Goal: Book appointment/travel/reservation

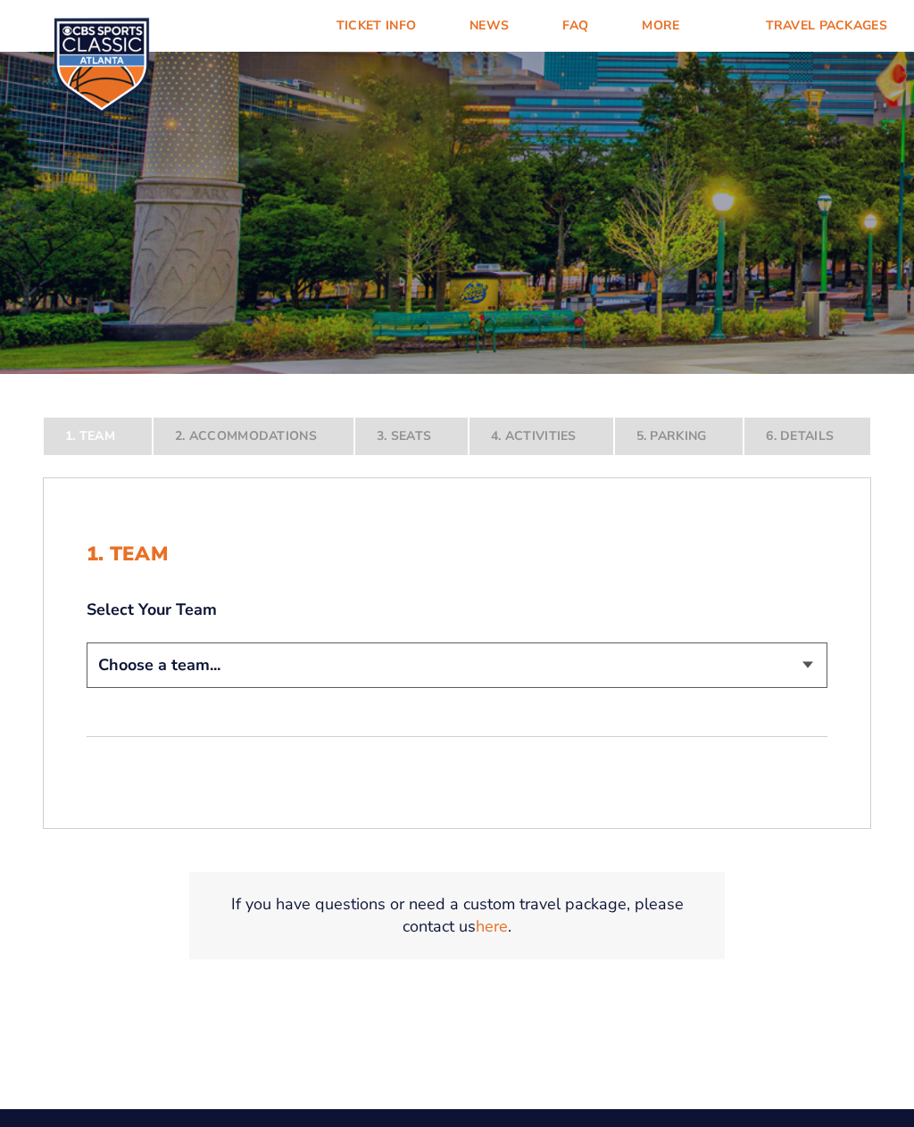
scroll to position [211, 0]
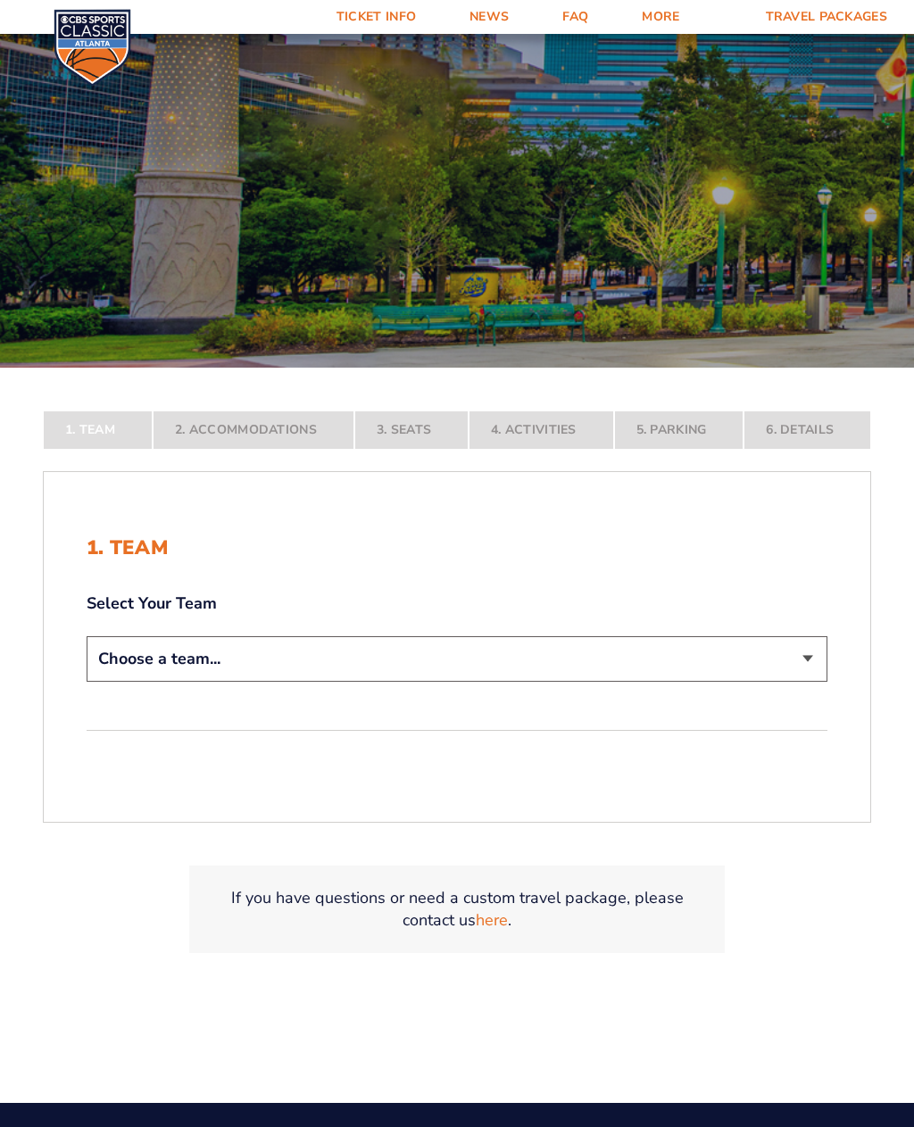
click at [780, 664] on select "Choose a team... [US_STATE] Wildcats [US_STATE] State Buckeyes [US_STATE] Tar H…" at bounding box center [457, 659] width 741 height 46
select select "12956"
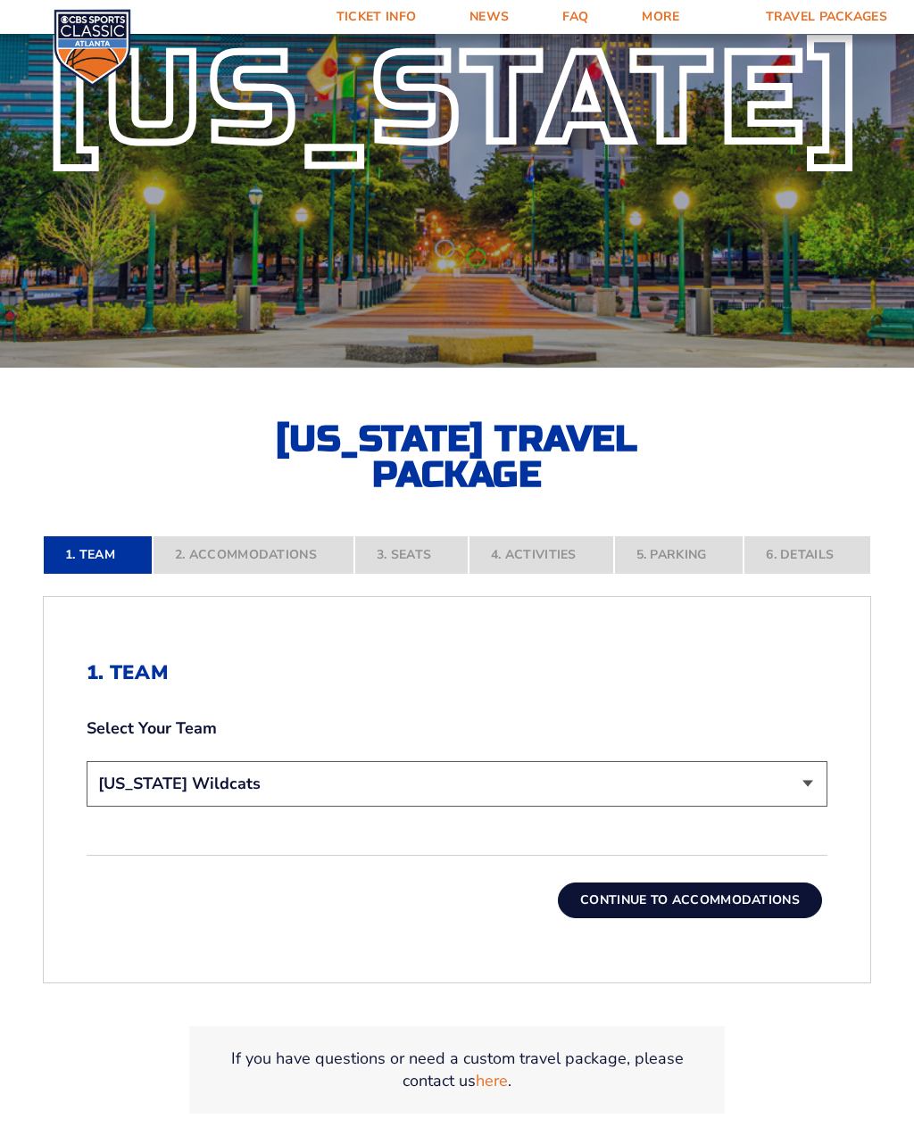
click at [602, 918] on button "Continue To Accommodations" at bounding box center [690, 901] width 264 height 36
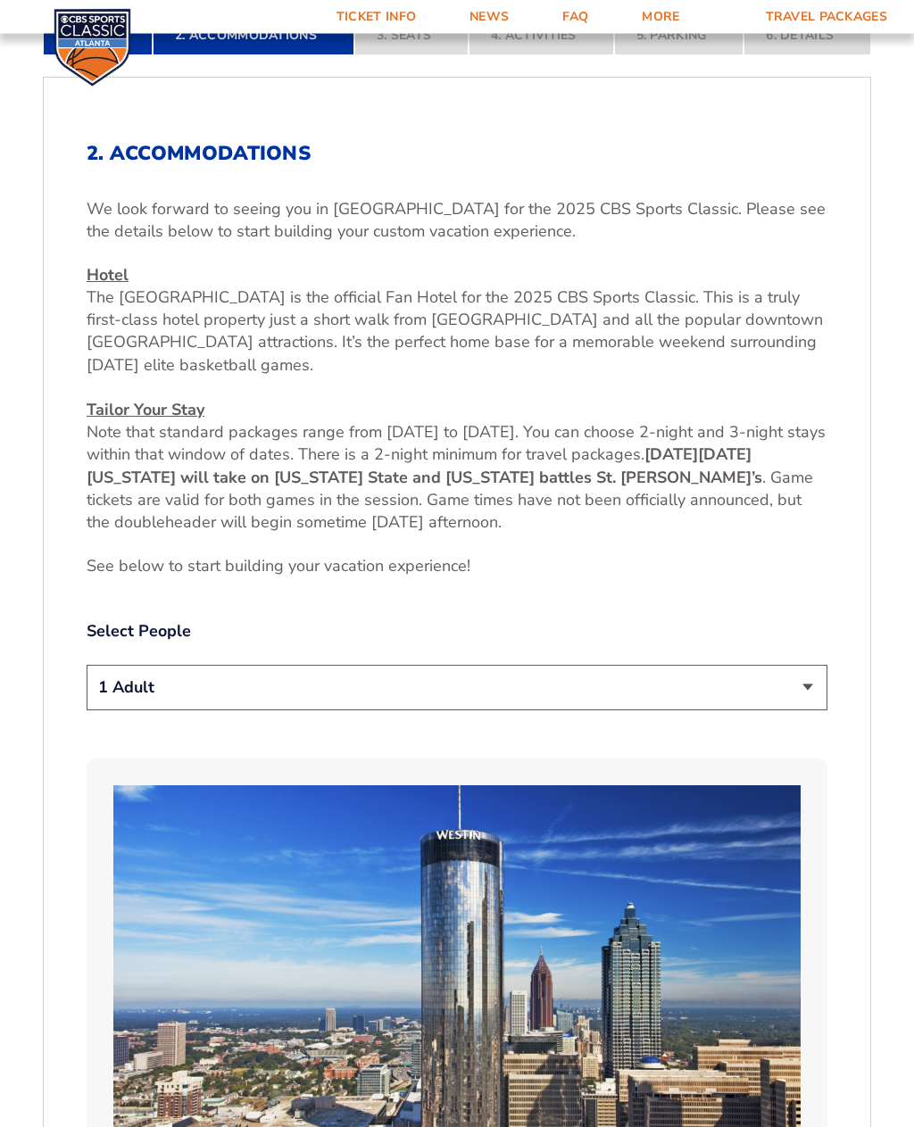
scroll to position [732, 0]
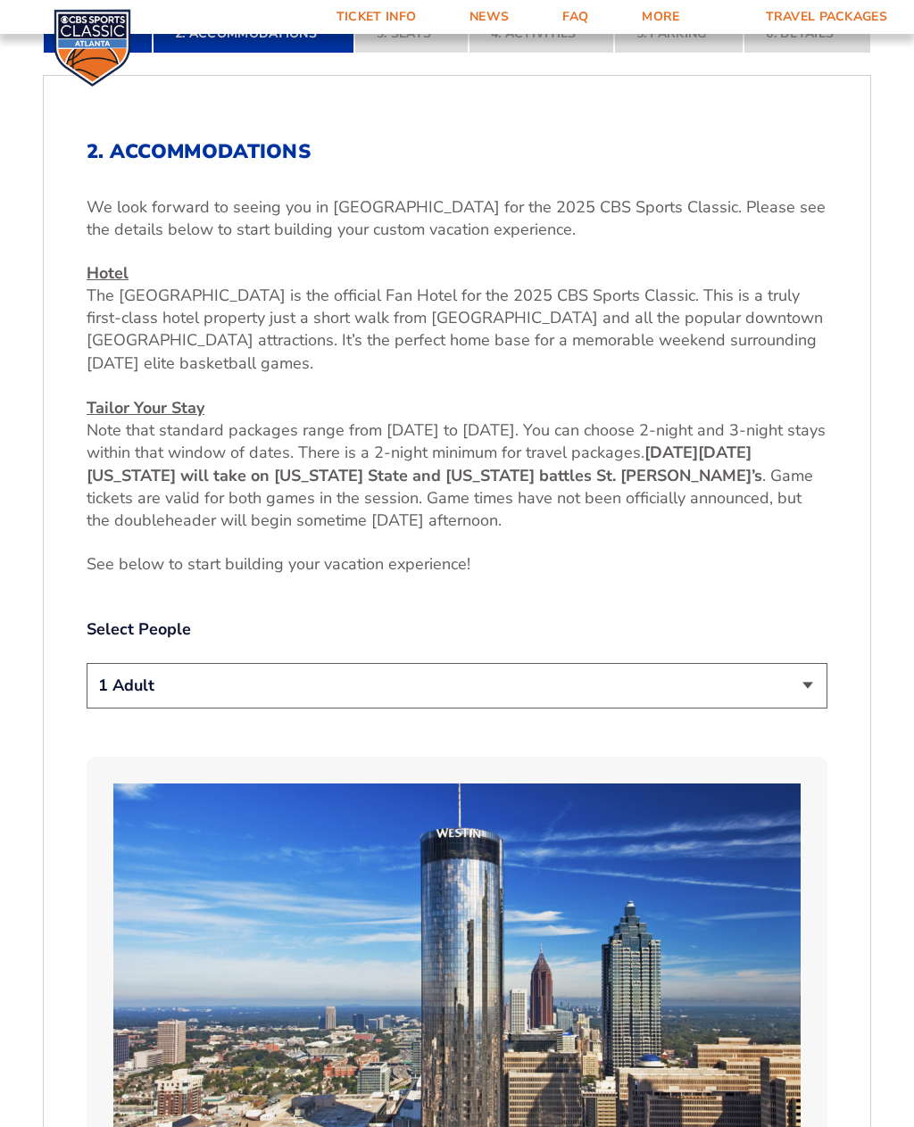
click at [776, 709] on select "1 Adult 2 Adults 3 Adults 4 Adults 2 Adults + 1 Child 2 Adults + 2 Children 2 A…" at bounding box center [457, 686] width 741 height 46
select select "2 Adults"
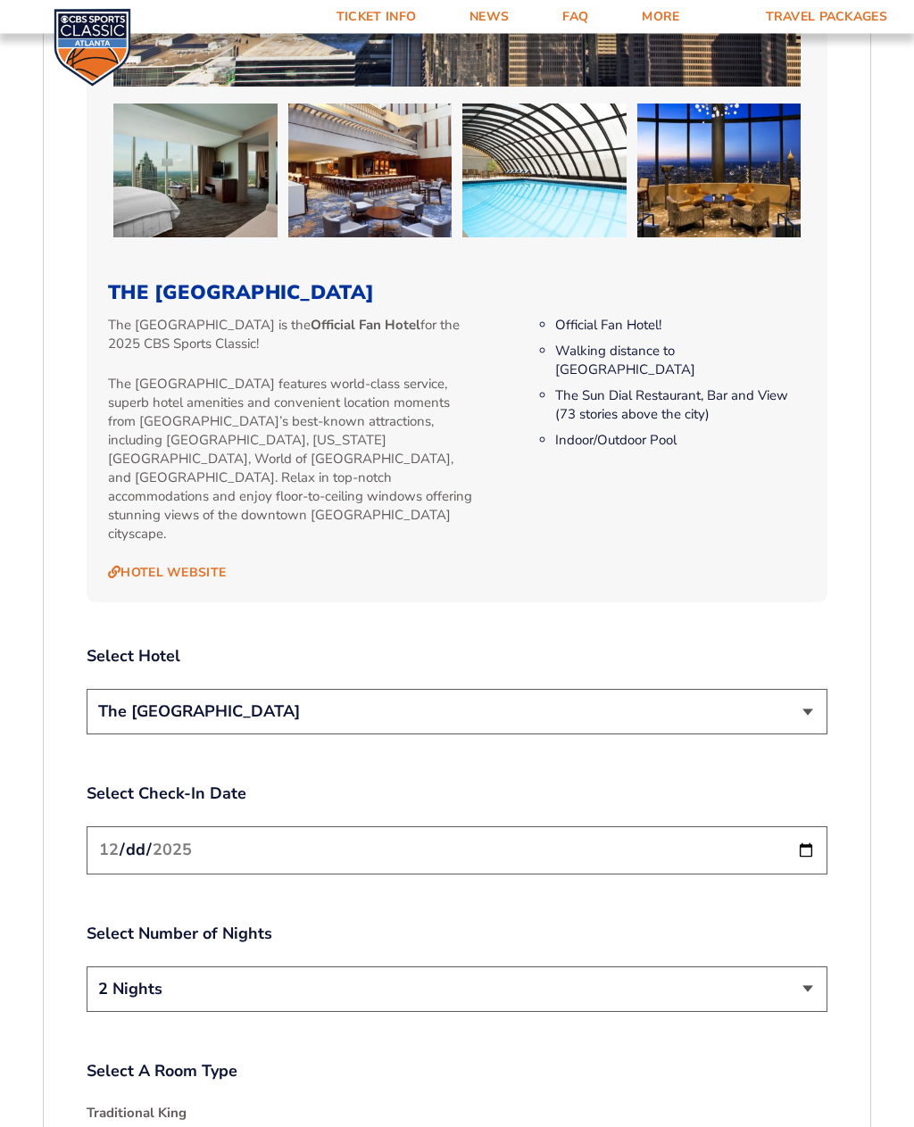
scroll to position [1819, 0]
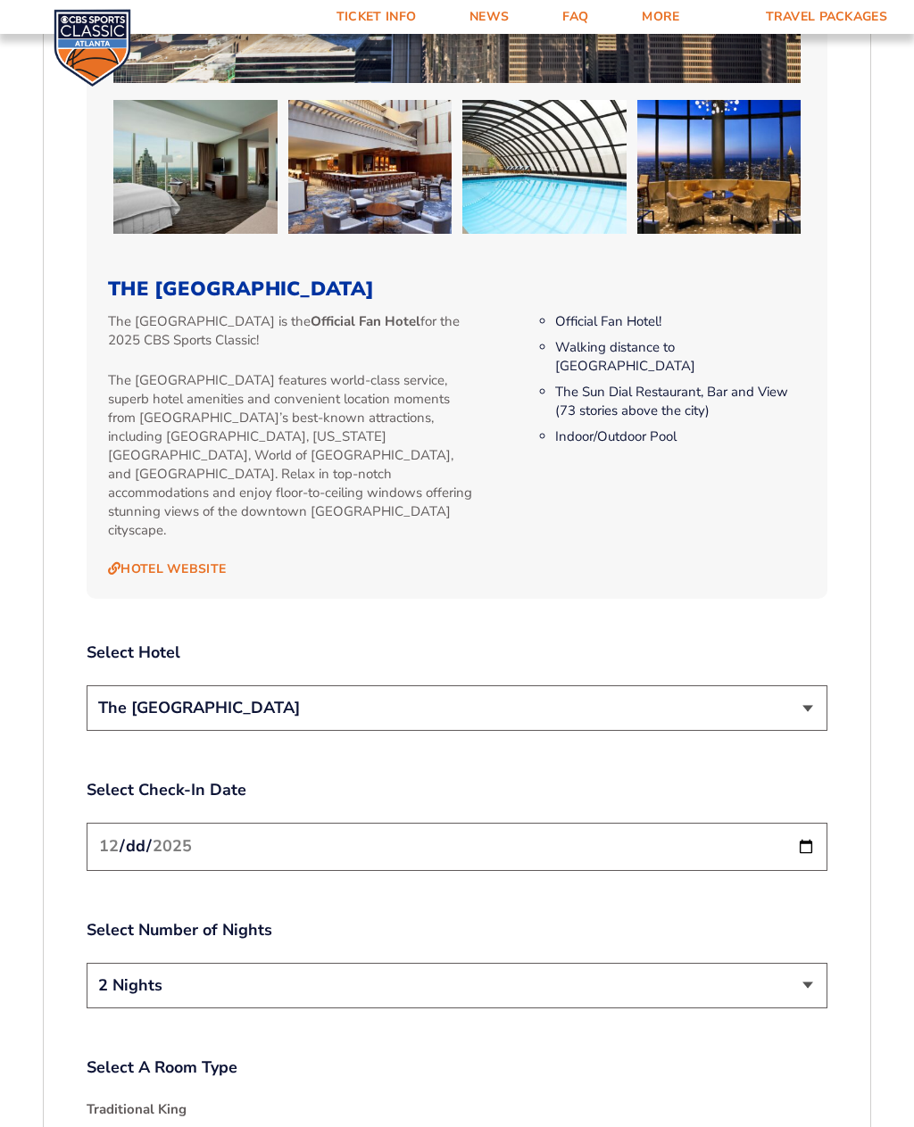
click at [290, 697] on select "The [GEOGRAPHIC_DATA]" at bounding box center [457, 709] width 741 height 46
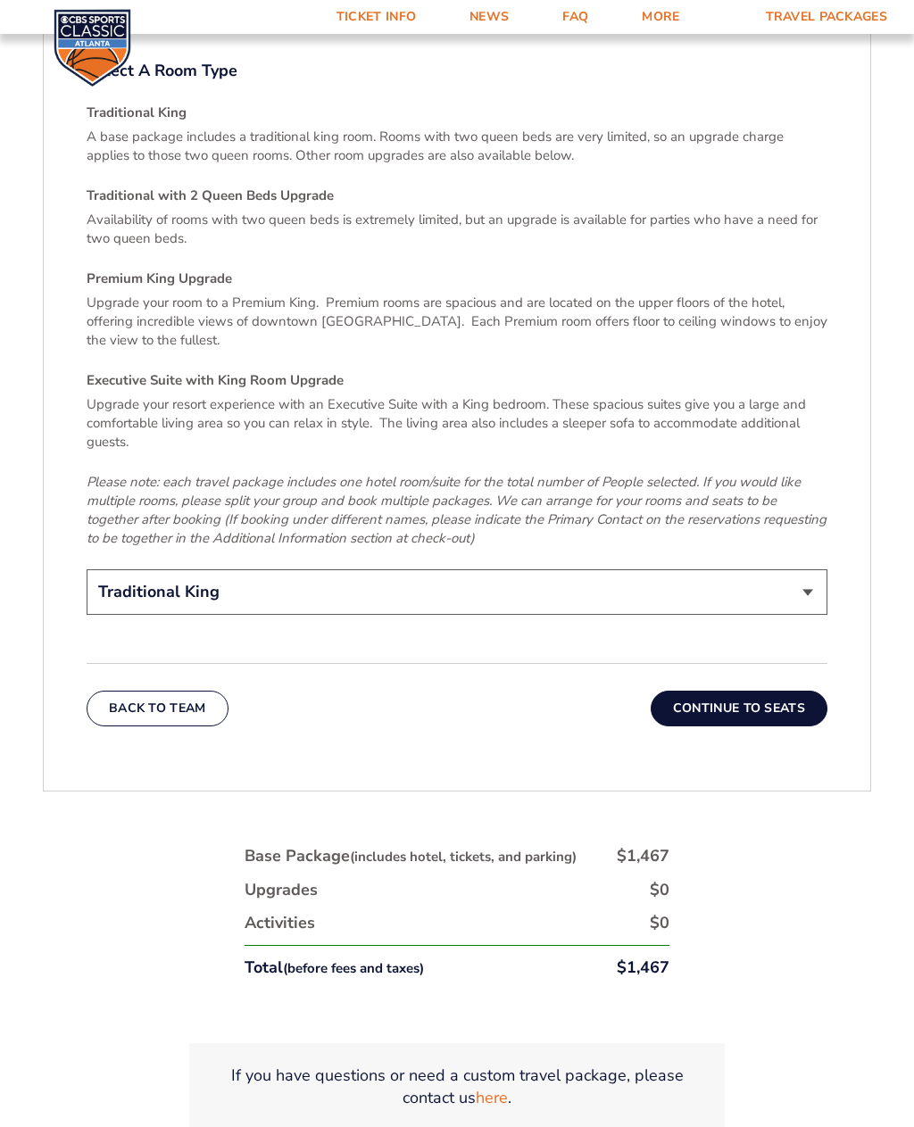
click at [727, 696] on button "Continue To Seats" at bounding box center [739, 709] width 177 height 36
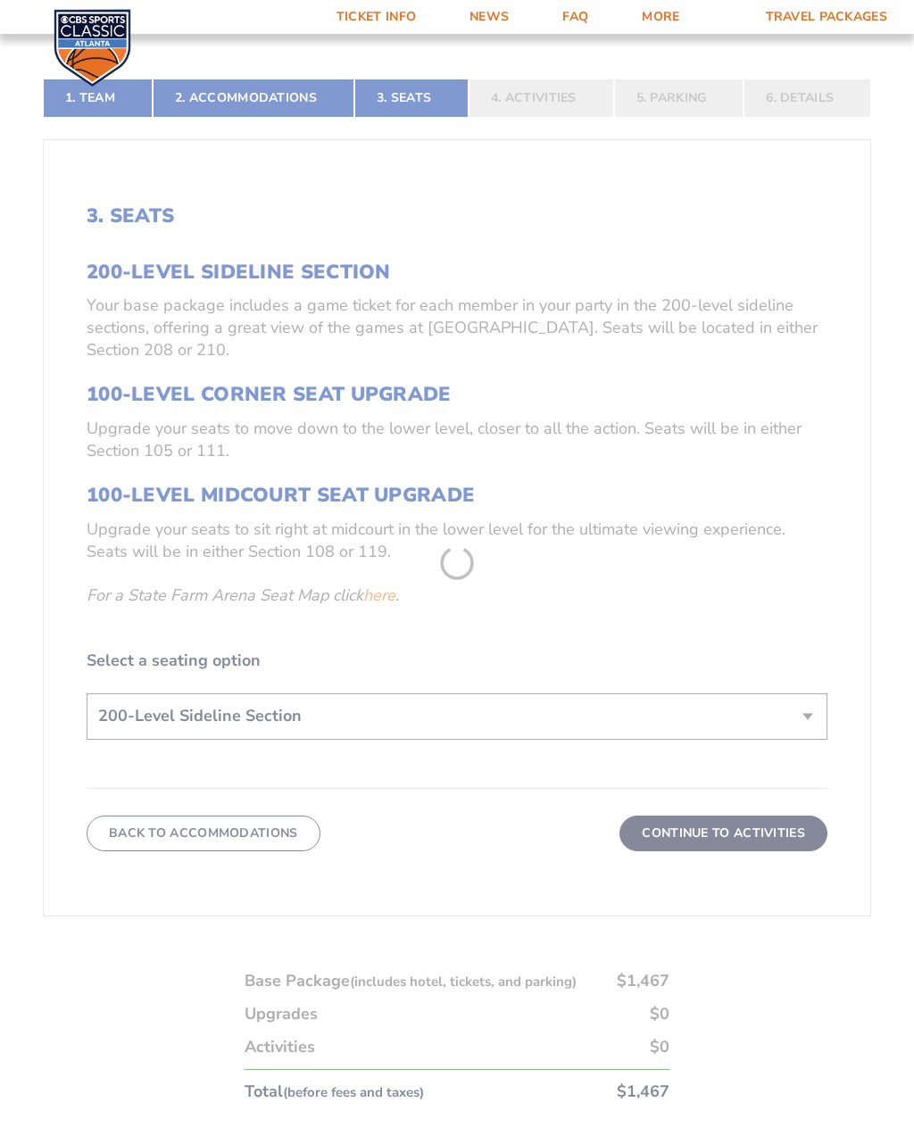
scroll to position [561, 0]
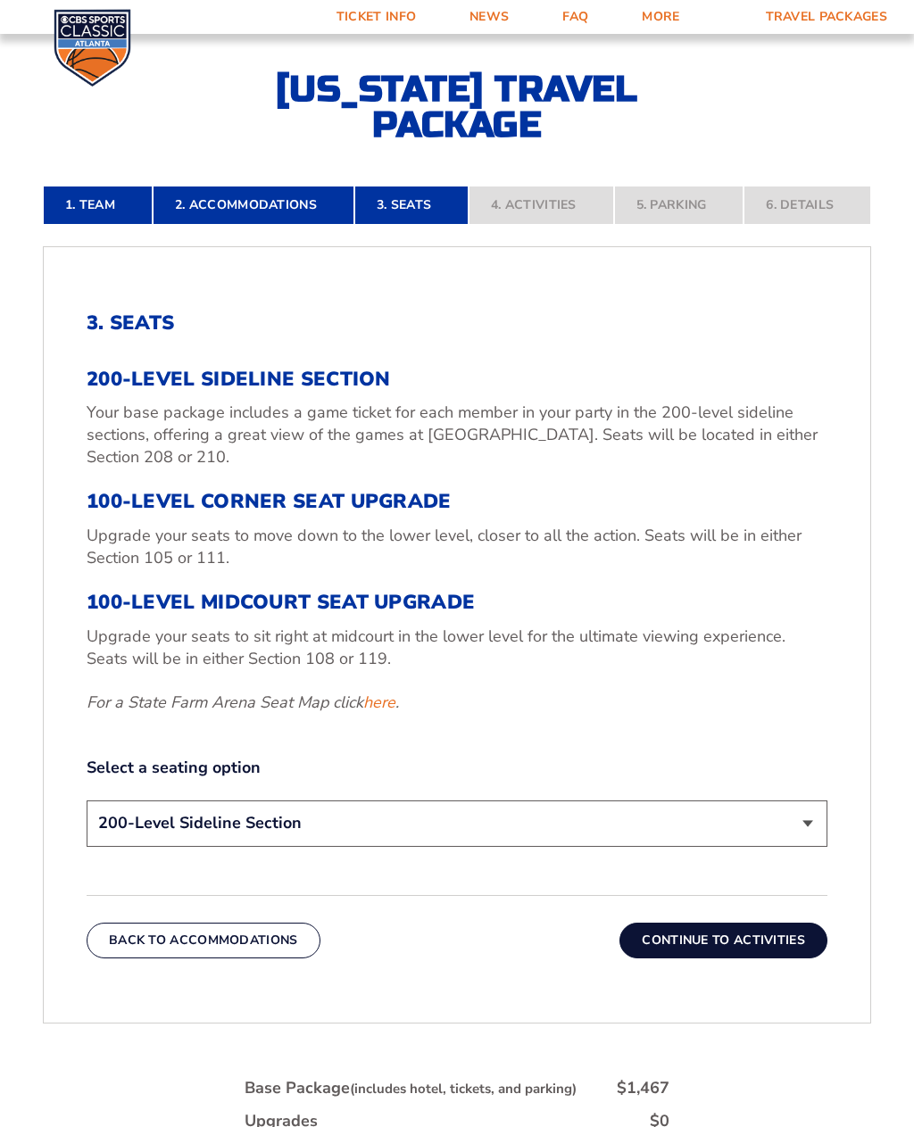
click at [145, 544] on div "200-Level Sideline Section Your base package includes a game ticket for each me…" at bounding box center [457, 541] width 741 height 347
click at [143, 846] on select "200-Level Sideline Section 100-Level Corner Seat Upgrade (+$120 per person) 100…" at bounding box center [457, 824] width 741 height 46
select select "100-Level Corner Seat Upgrade"
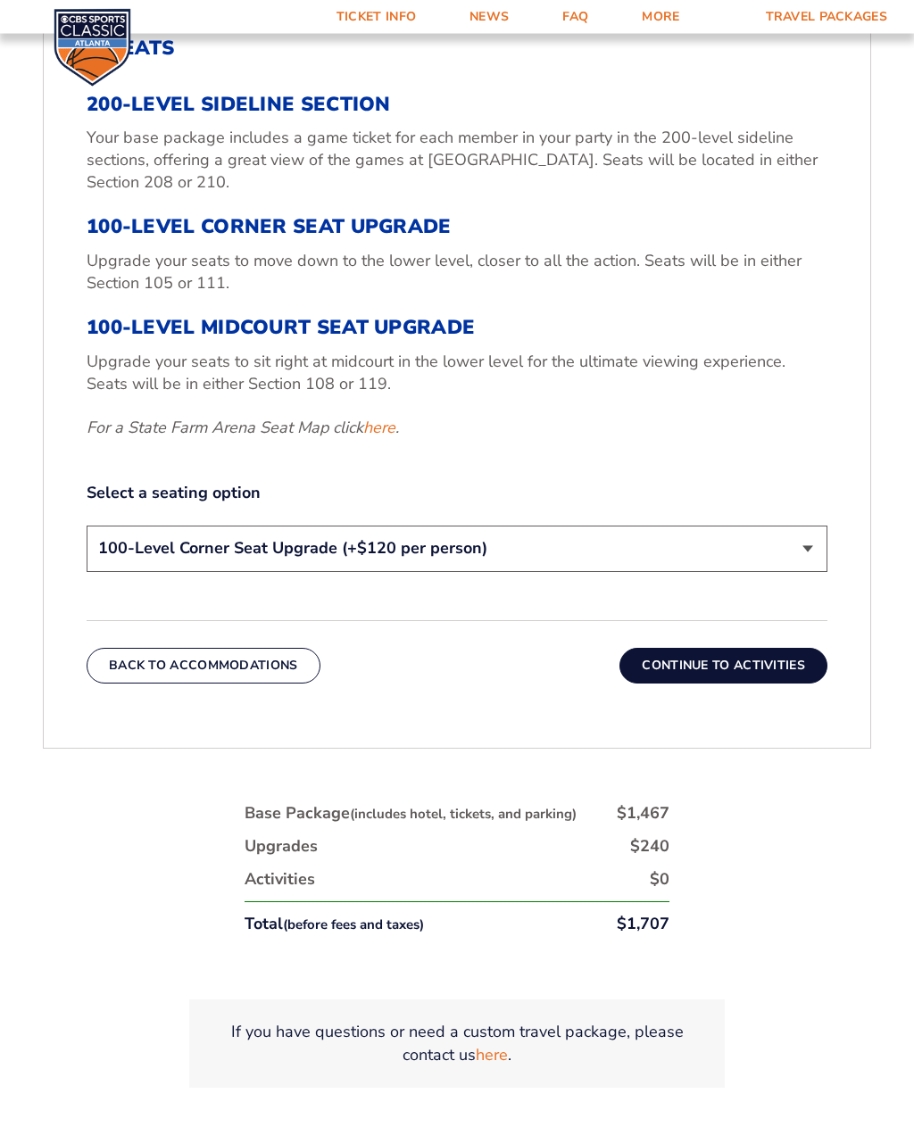
scroll to position [857, 0]
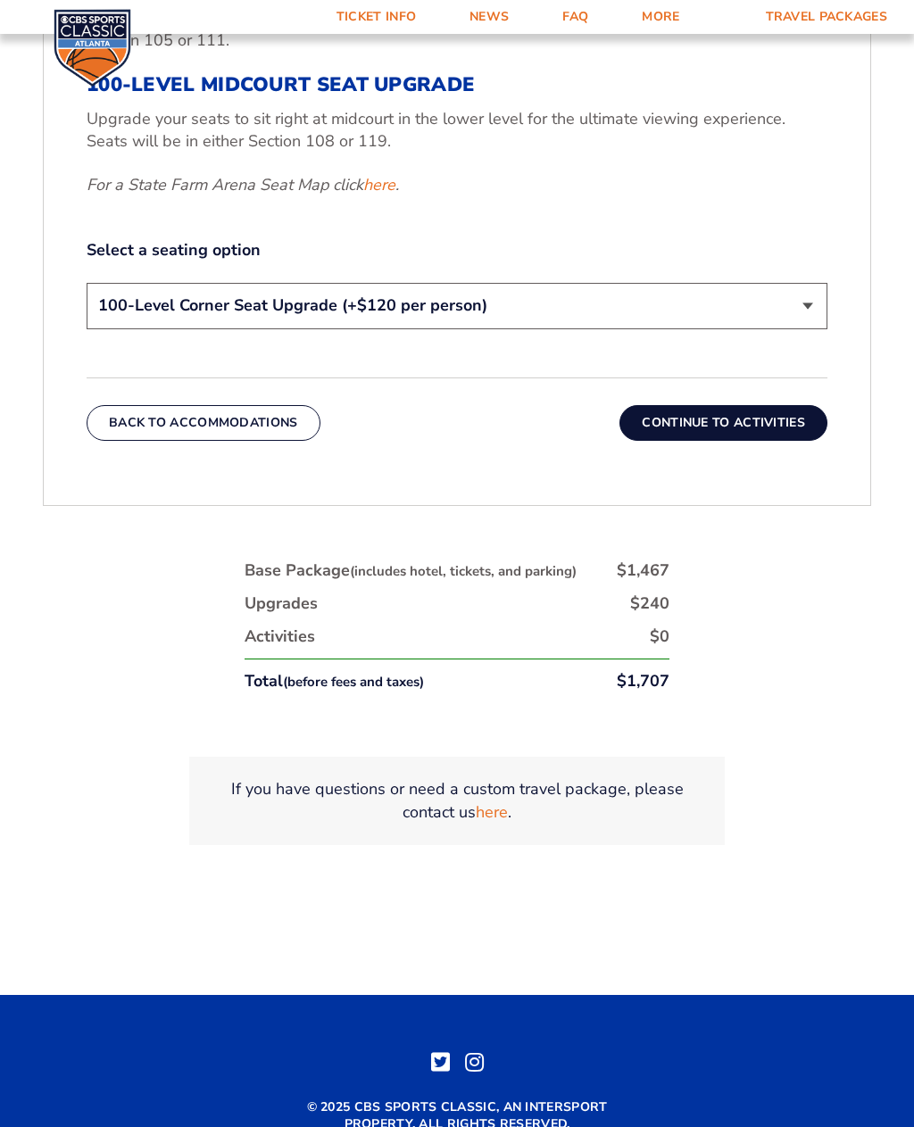
click at [694, 436] on button "Continue To Activities" at bounding box center [723, 423] width 208 height 36
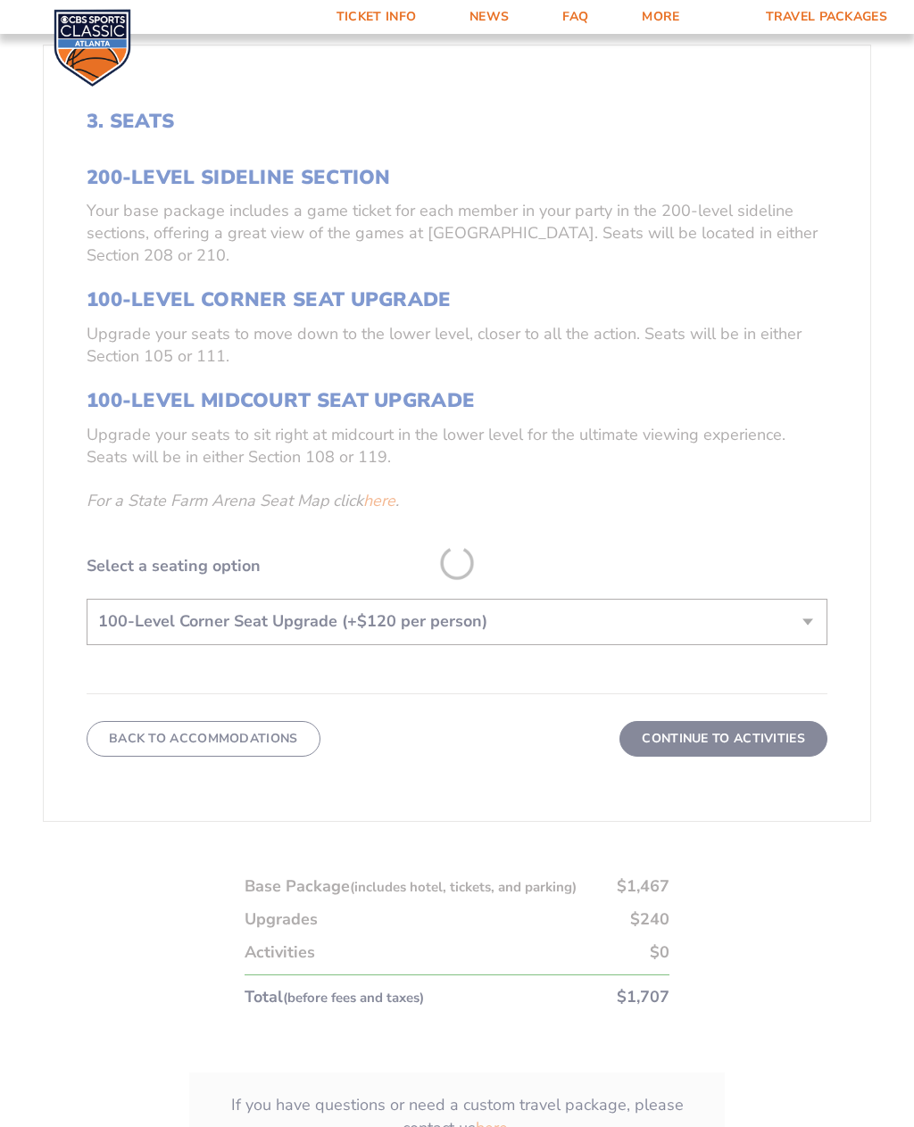
scroll to position [561, 0]
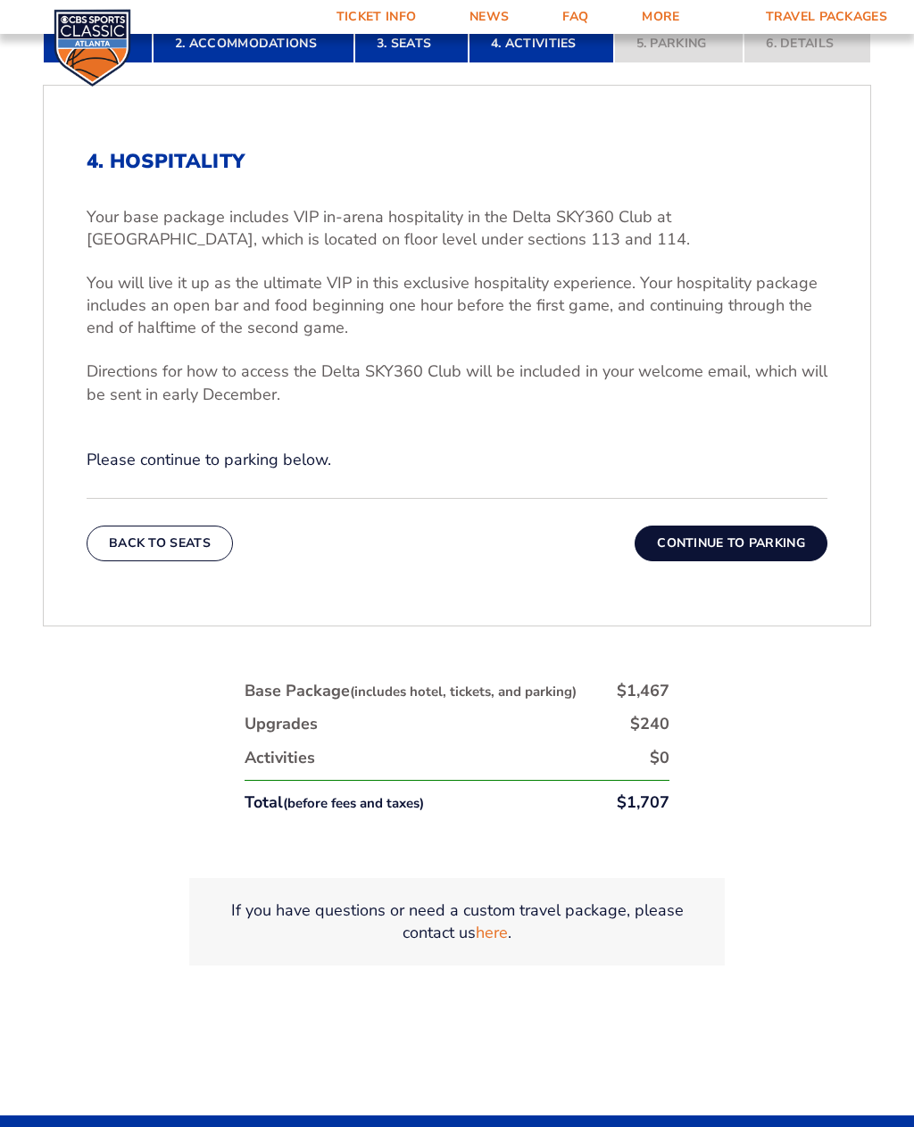
click at [691, 555] on button "Continue To Parking" at bounding box center [731, 544] width 193 height 36
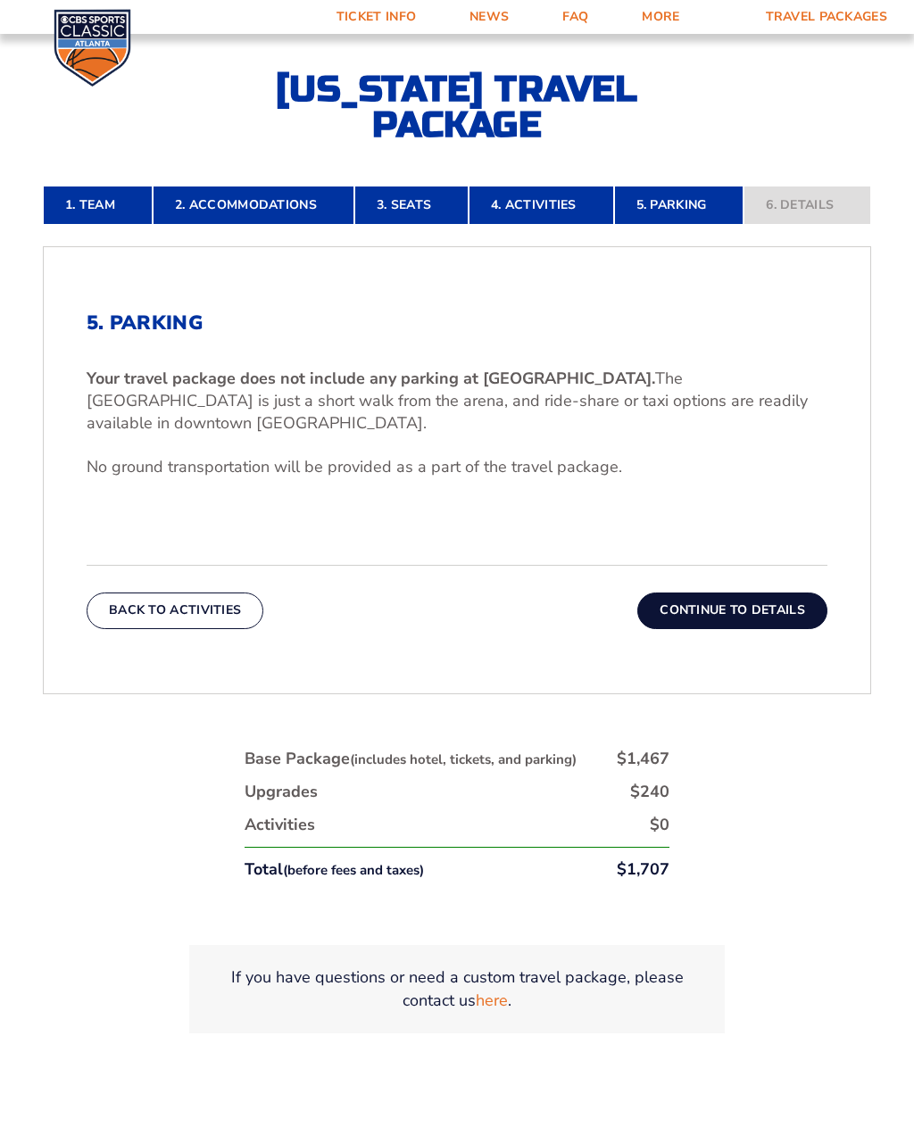
click at [718, 628] on button "Continue To Details" at bounding box center [732, 611] width 190 height 36
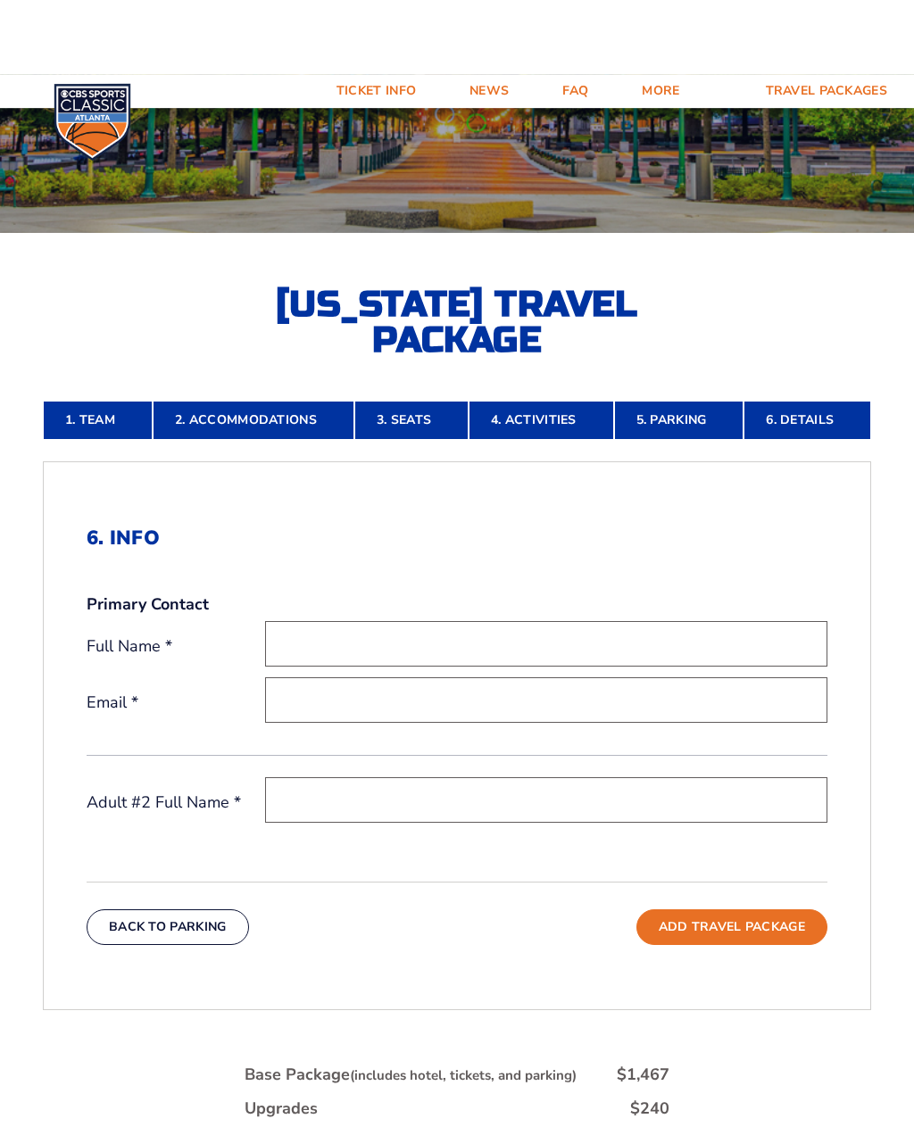
scroll to position [0, 0]
